Goal: Task Accomplishment & Management: Manage account settings

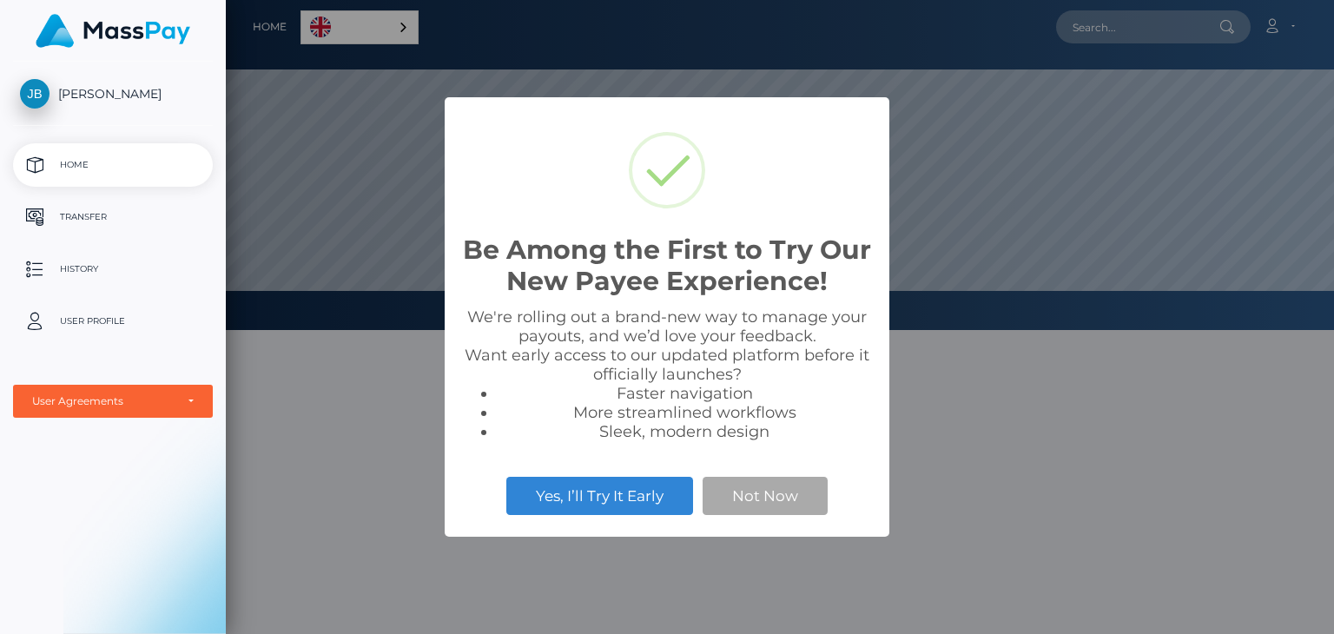
scroll to position [330, 1108]
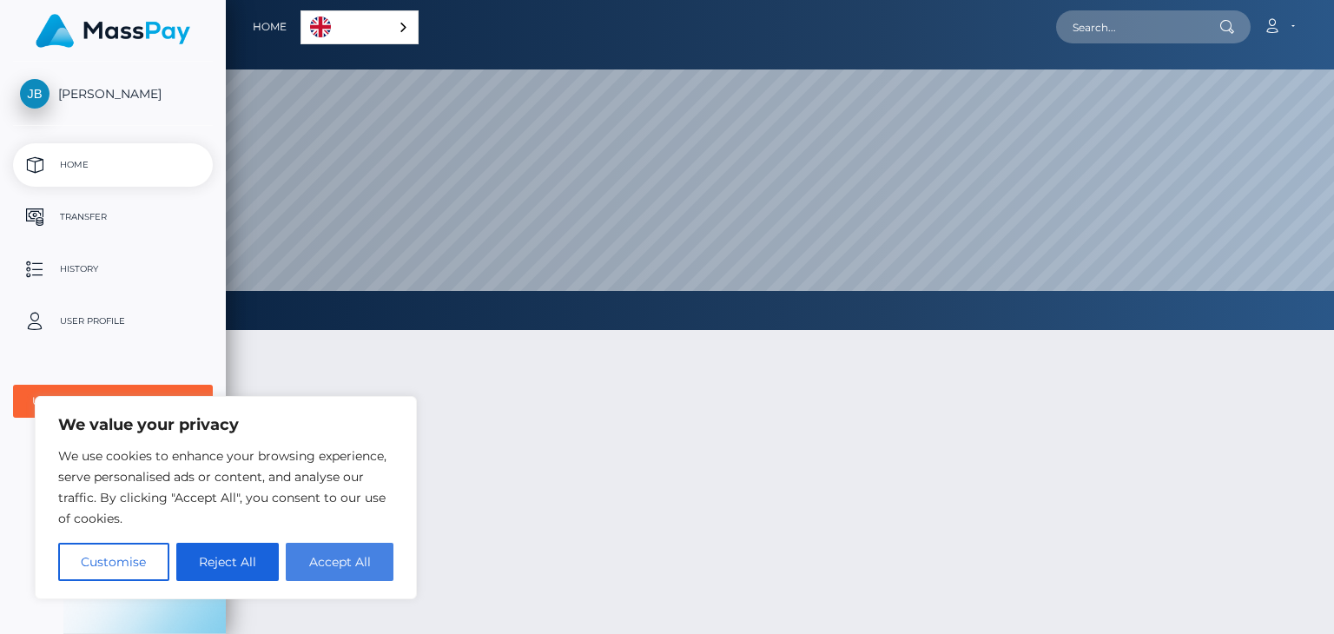
click at [354, 560] on button "Accept All" at bounding box center [340, 562] width 108 height 38
checkbox input "true"
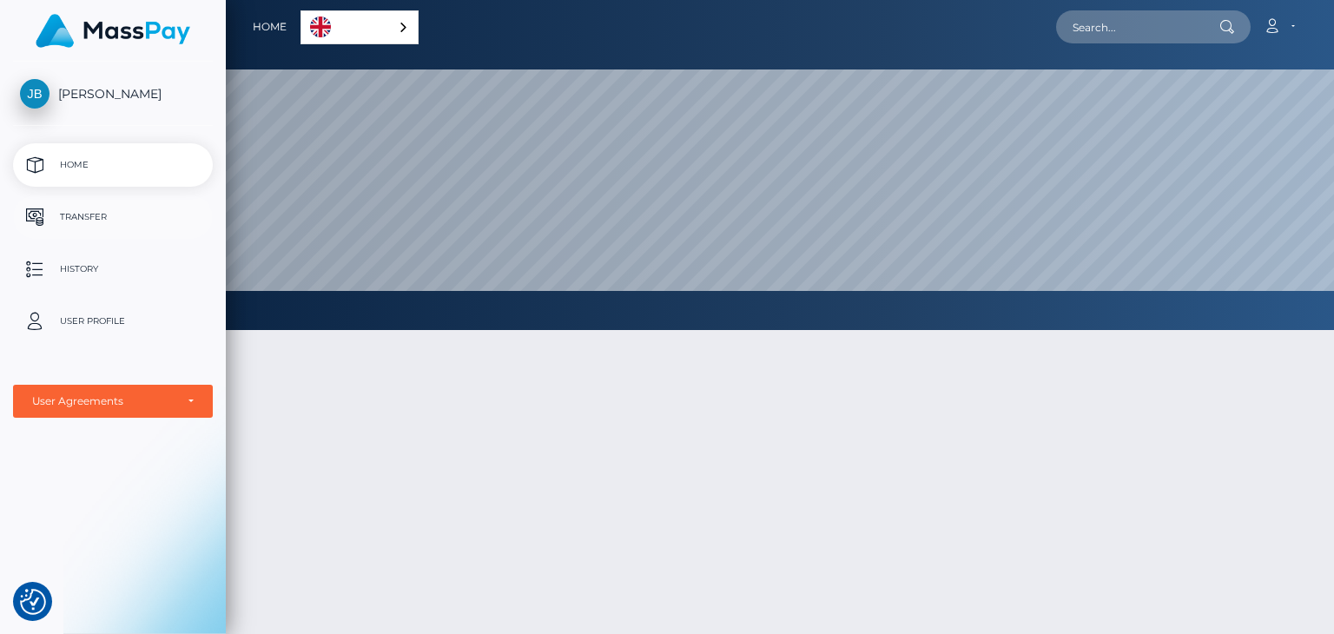
click at [104, 220] on p "Transfer" at bounding box center [113, 217] width 186 height 26
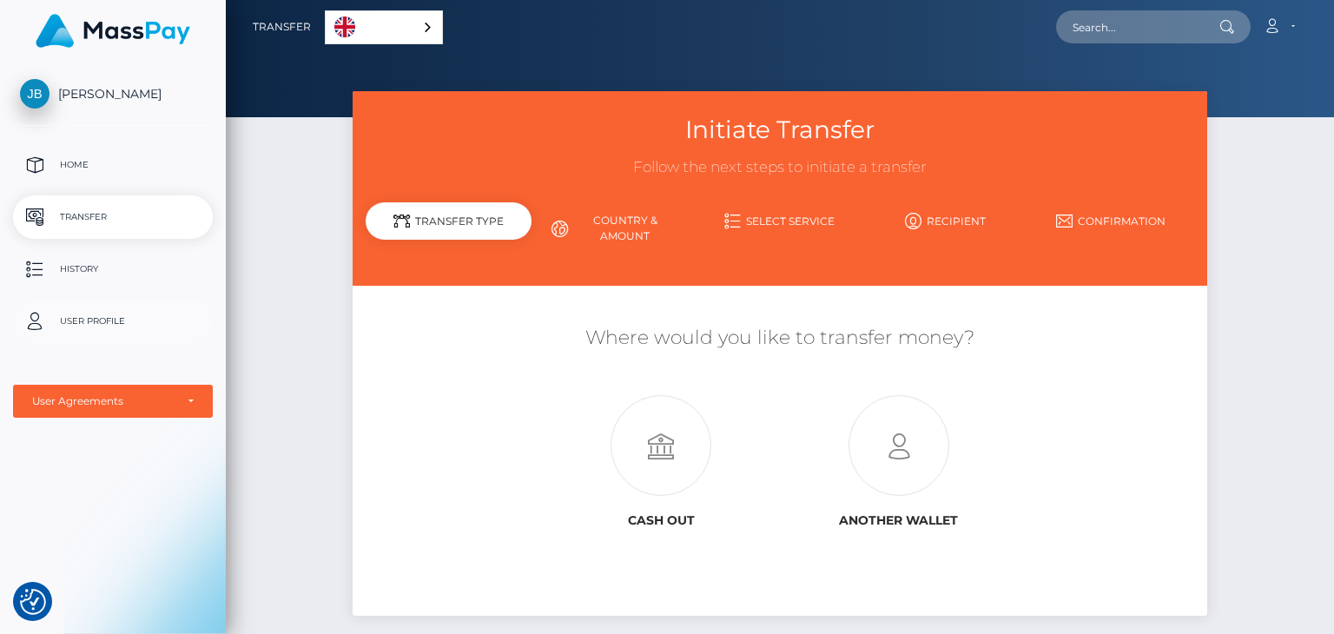
click at [107, 315] on p "User Profile" at bounding box center [113, 321] width 186 height 26
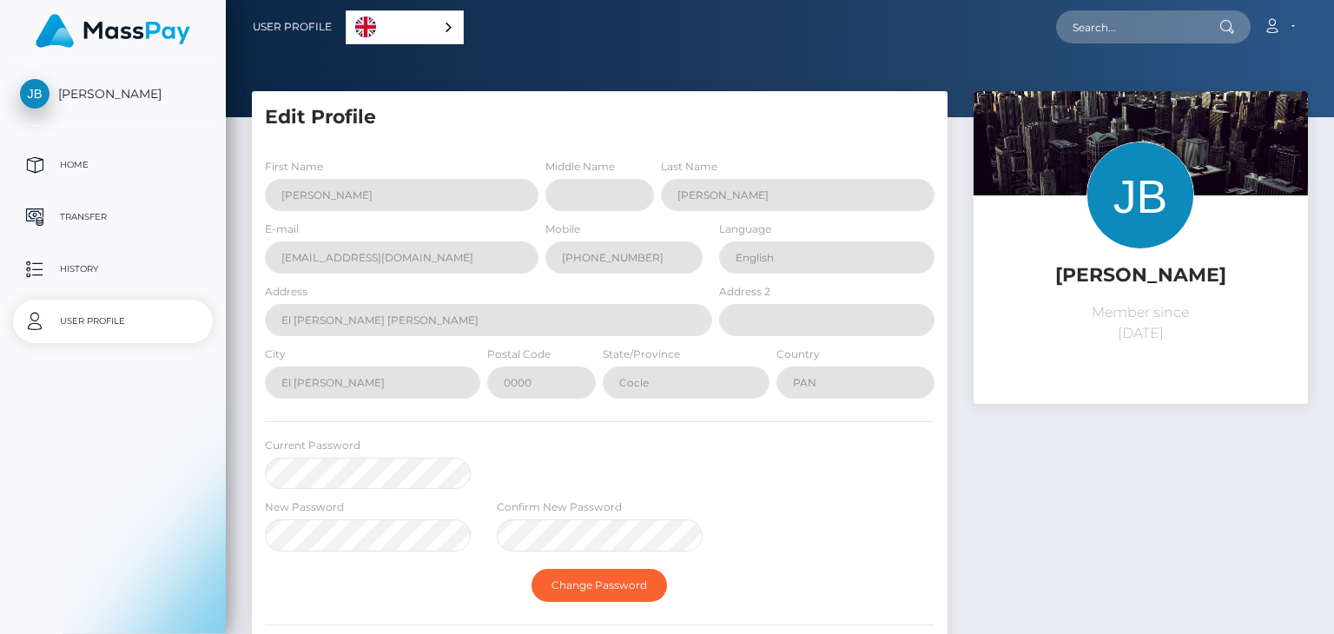
select select
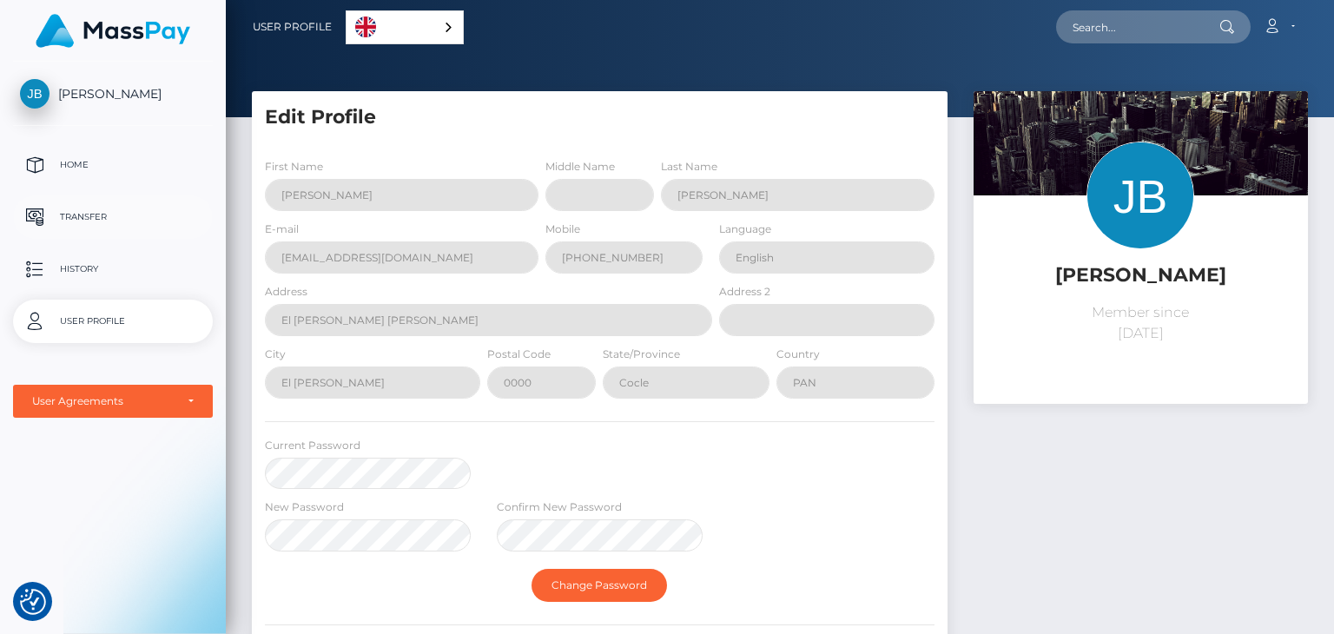
click at [105, 233] on link "Transfer" at bounding box center [113, 216] width 200 height 43
